Goal: Transaction & Acquisition: Download file/media

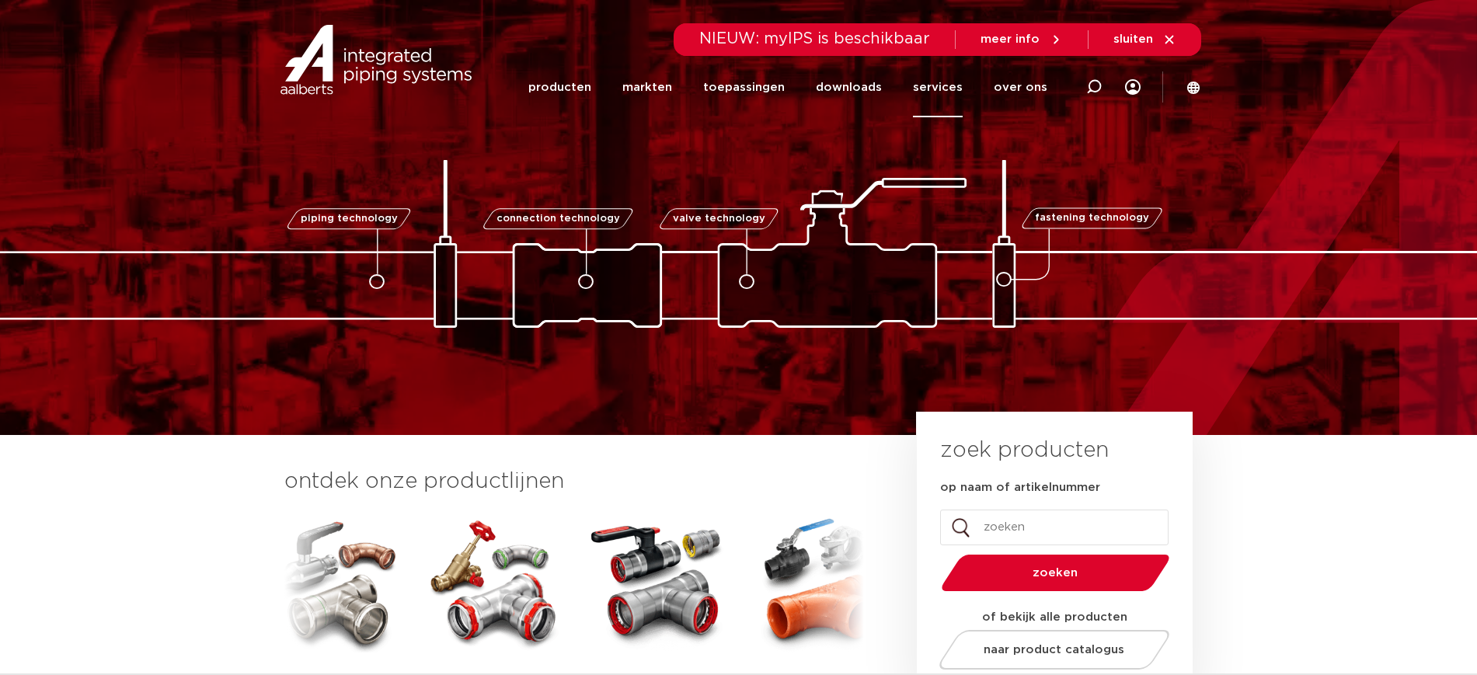
click at [954, 92] on link "services" at bounding box center [938, 88] width 50 height 60
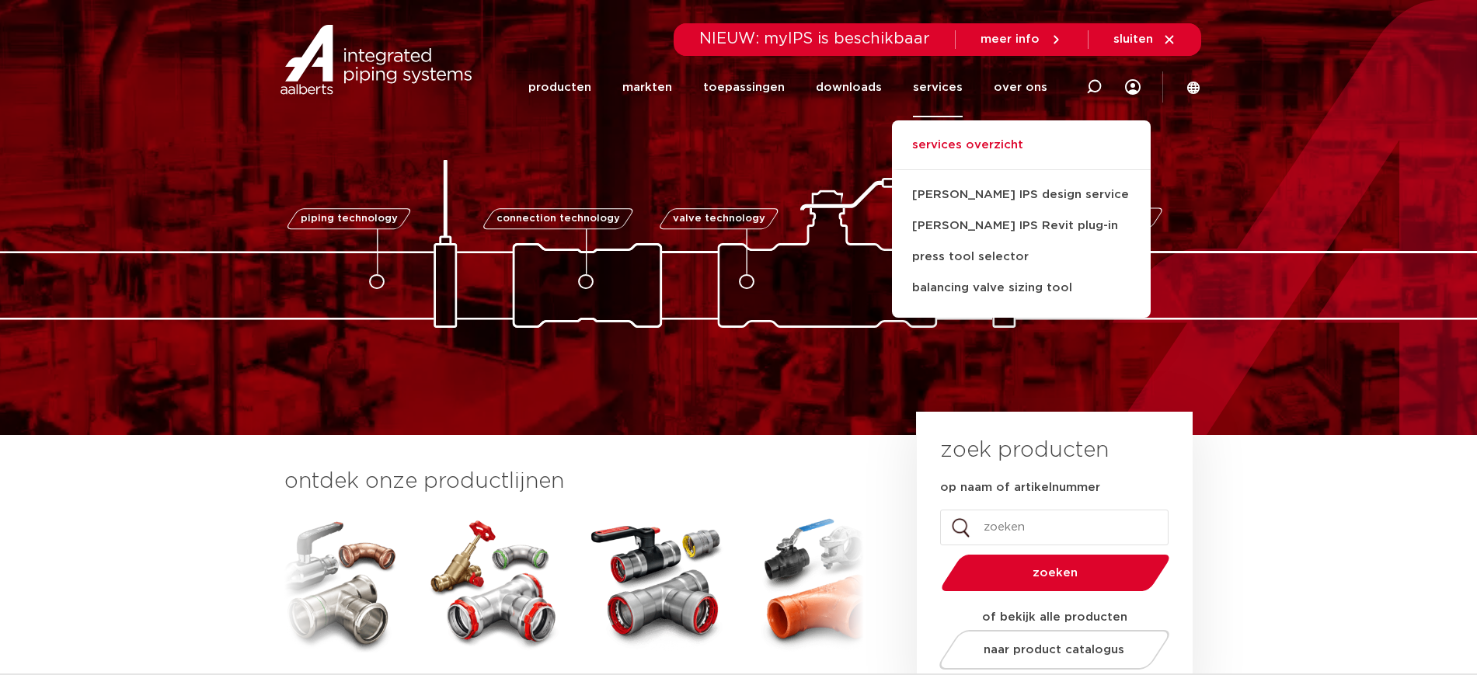
click at [1013, 143] on link "services overzicht" at bounding box center [1021, 153] width 259 height 34
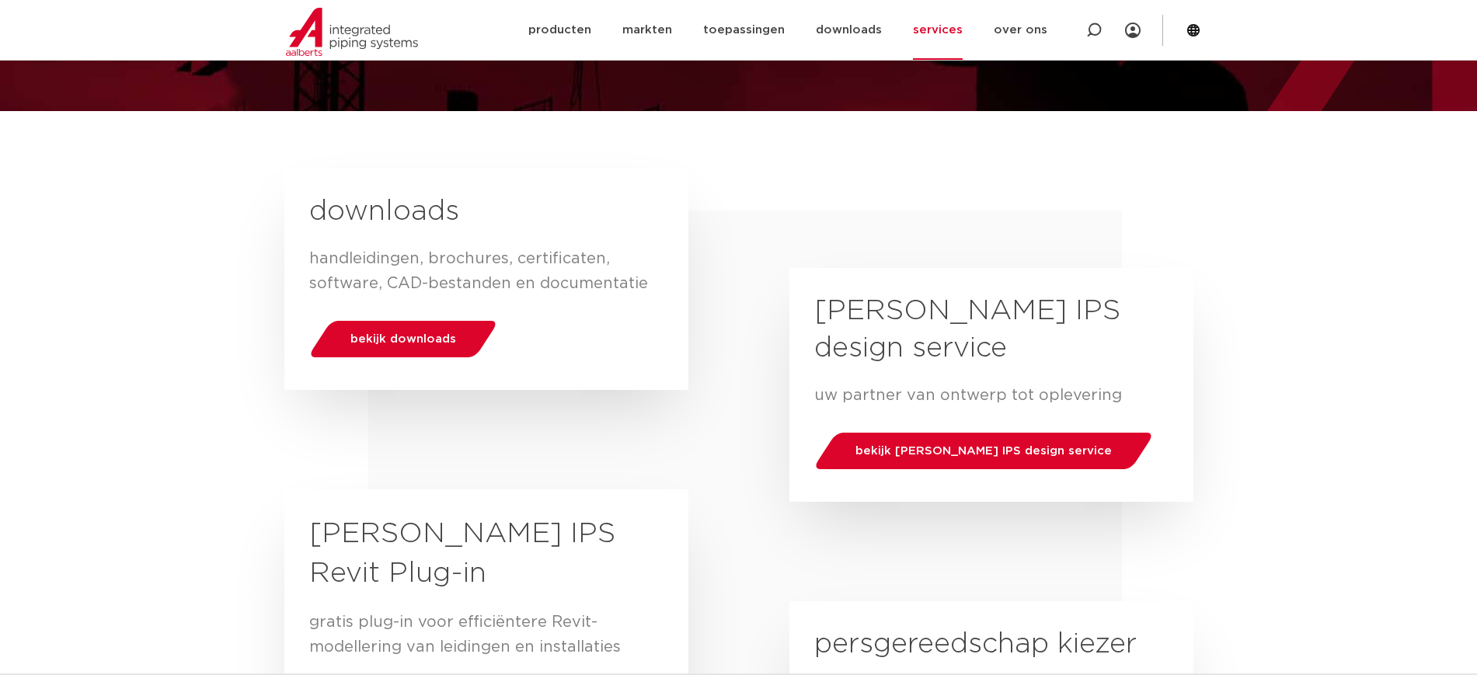
scroll to position [194, 0]
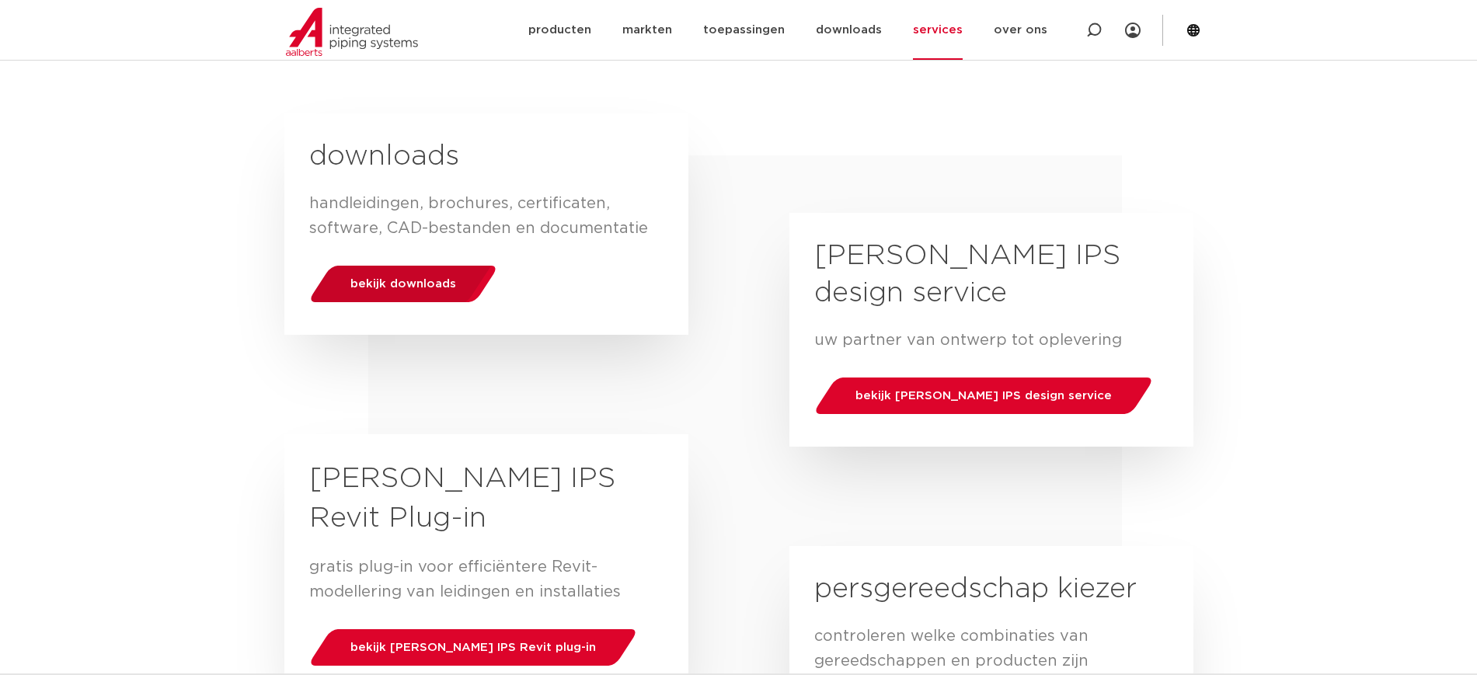
click at [392, 290] on div "bekijk downloads" at bounding box center [403, 284] width 198 height 40
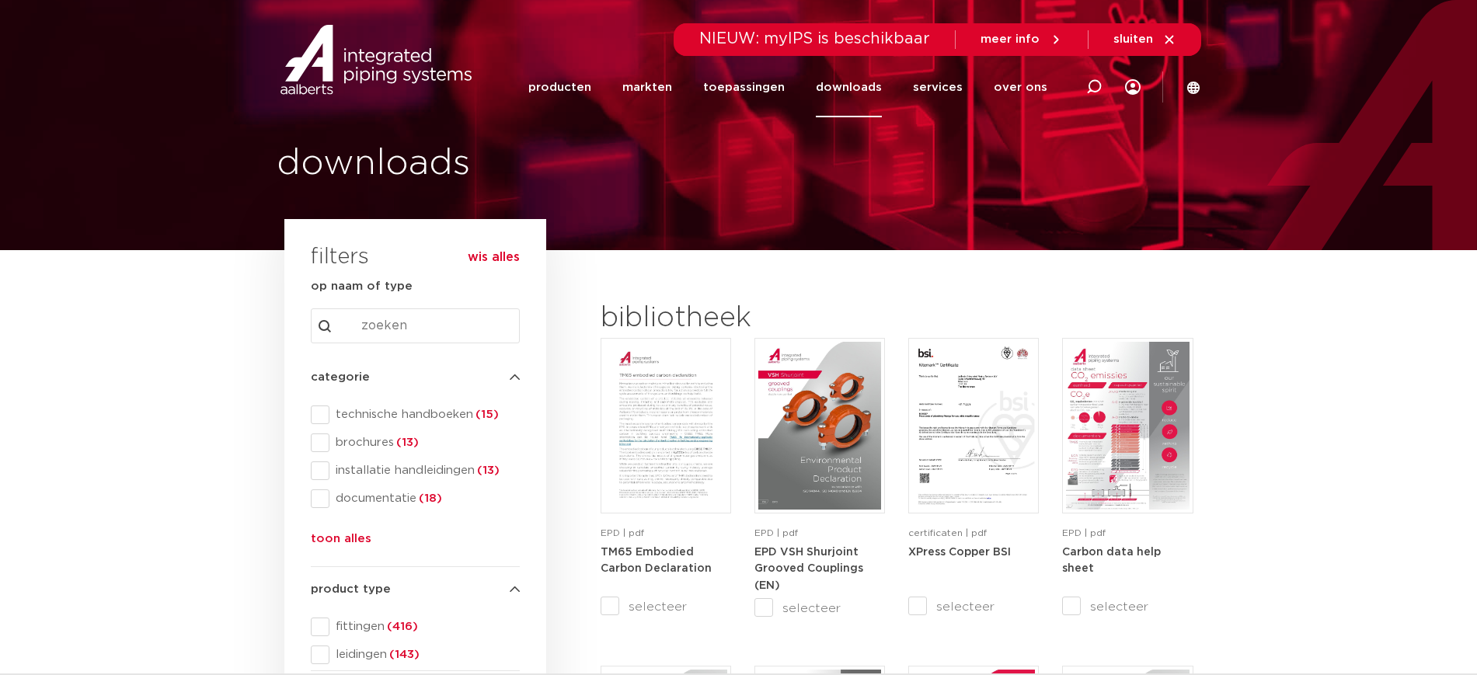
click at [358, 329] on div "search Search content Clear" at bounding box center [415, 326] width 209 height 35
click at [387, 331] on input "Search content" at bounding box center [415, 326] width 209 height 35
type input "fullflow"
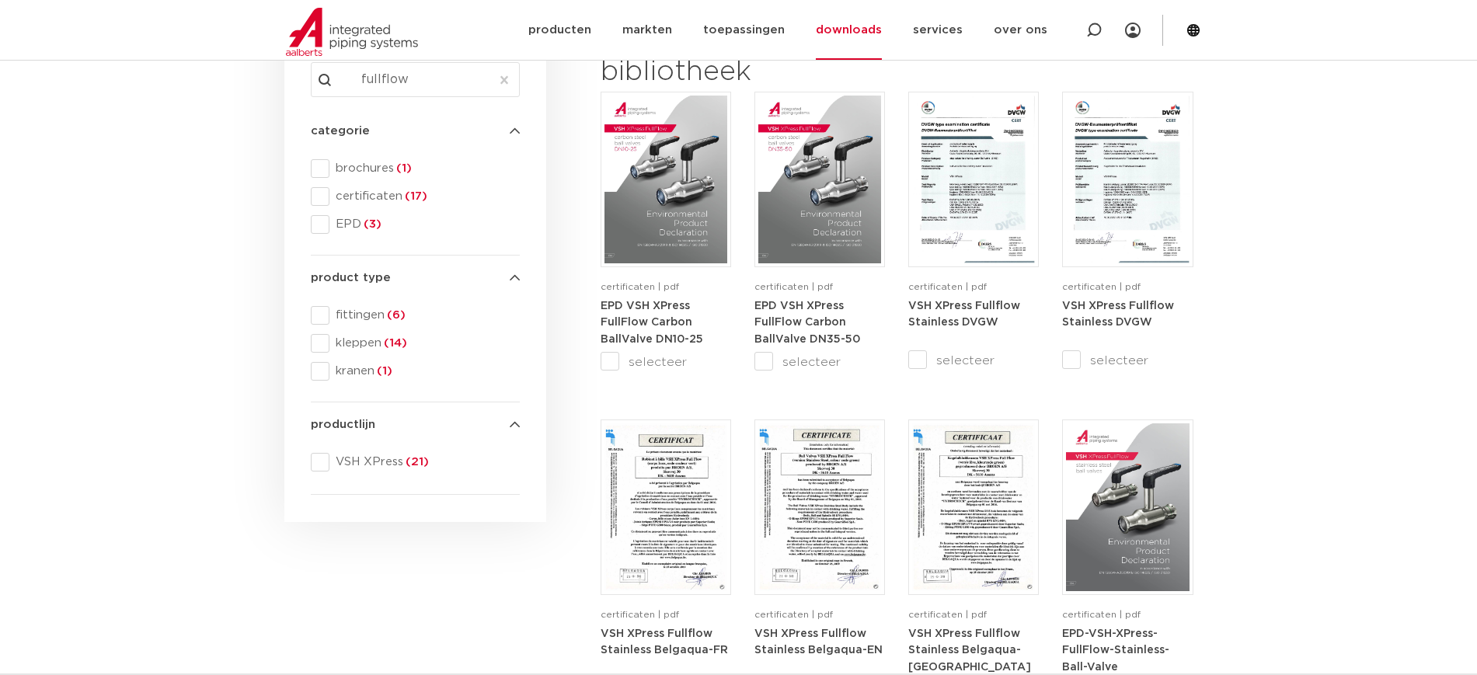
scroll to position [194, 0]
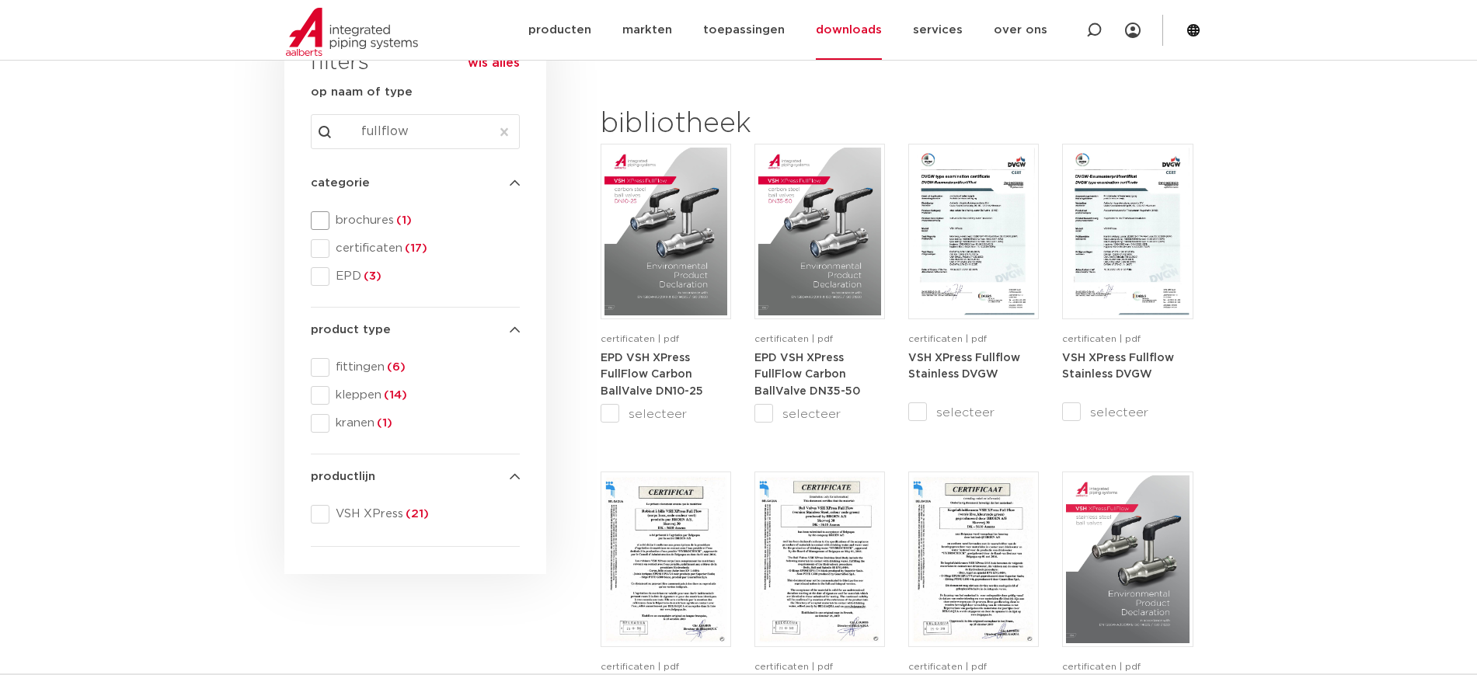
click at [369, 216] on span "brochures (1)" at bounding box center [425, 221] width 190 height 16
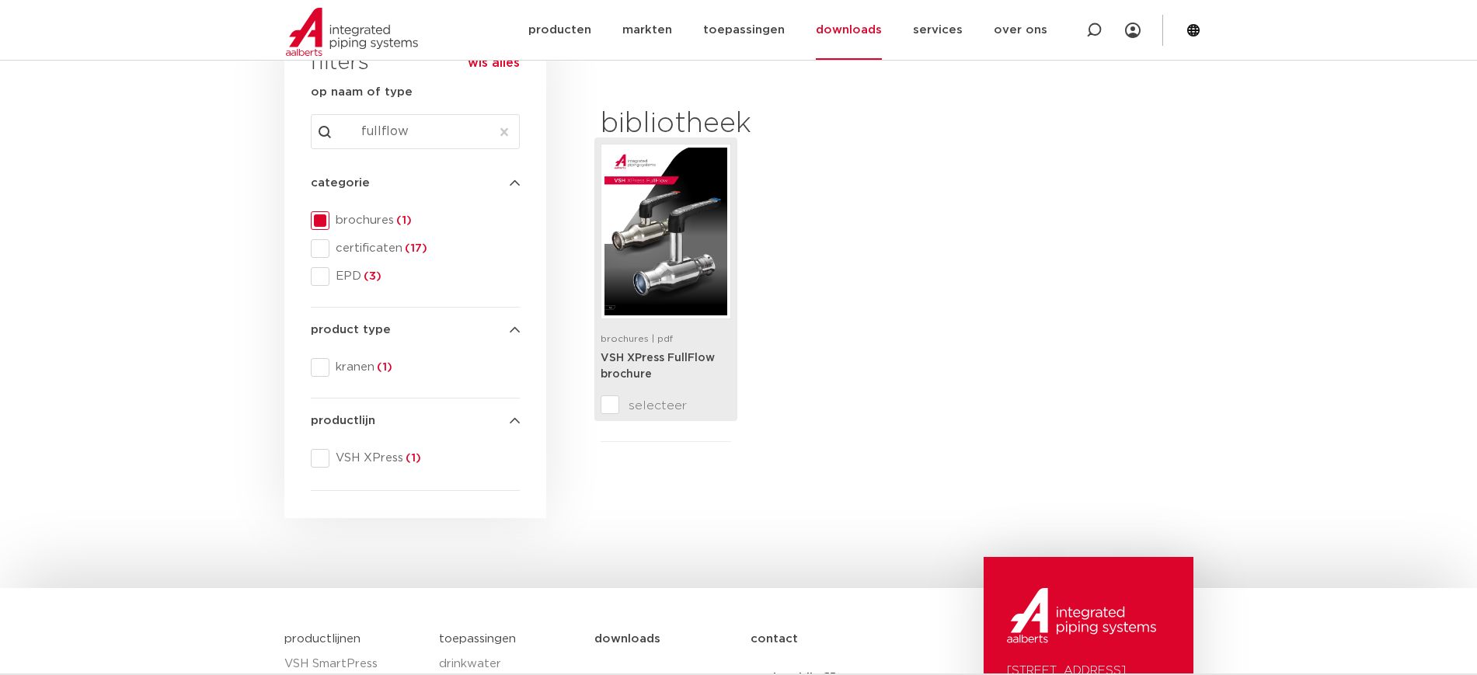
click at [674, 215] on img at bounding box center [666, 232] width 123 height 168
